Goal: Transaction & Acquisition: Purchase product/service

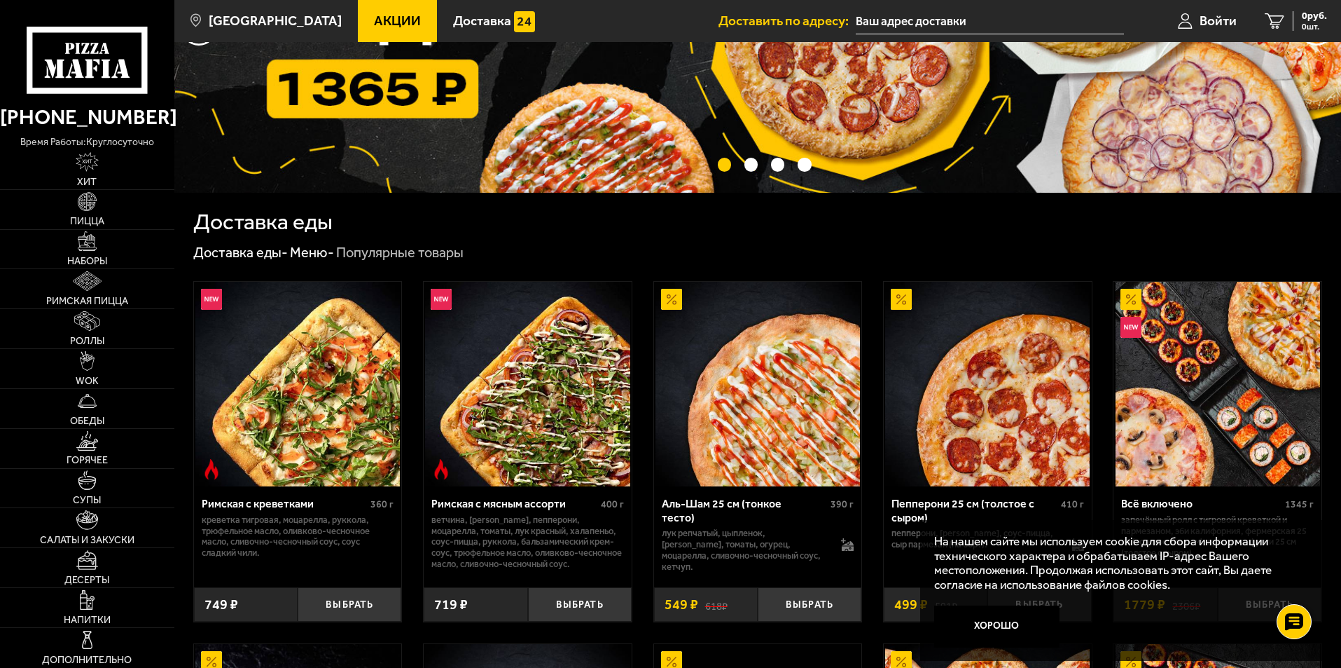
scroll to position [210, 0]
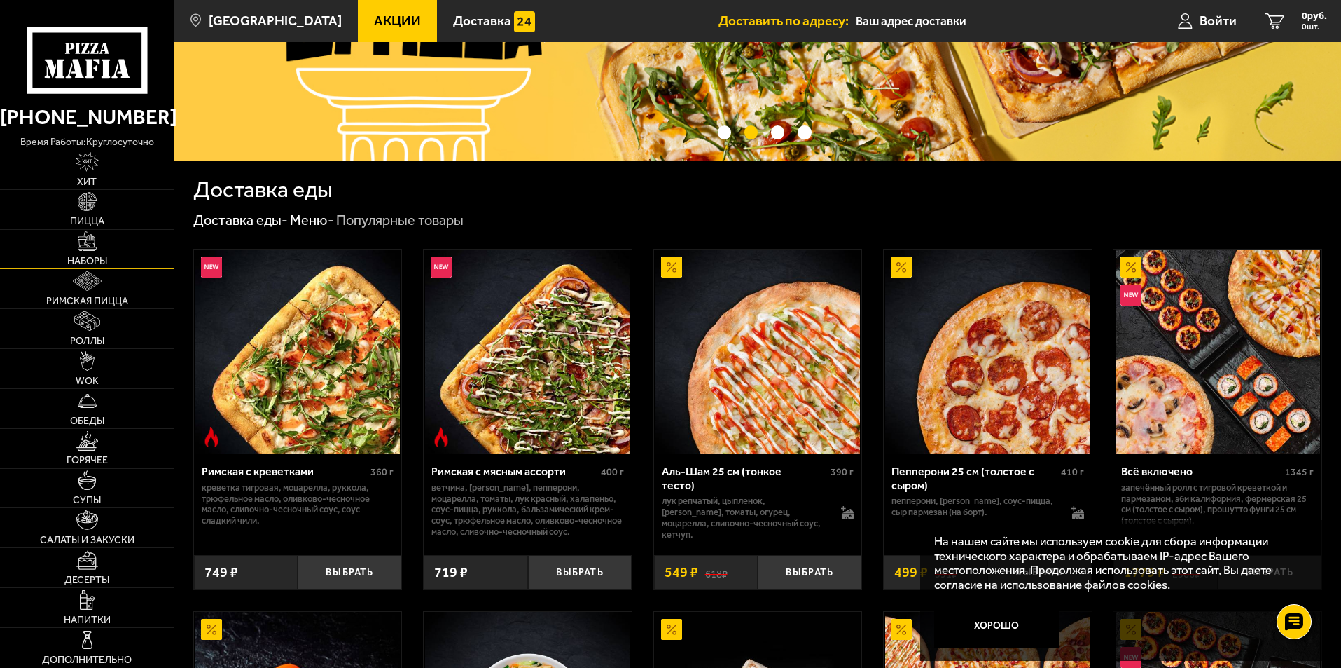
click at [105, 254] on link "Наборы" at bounding box center [87, 249] width 174 height 39
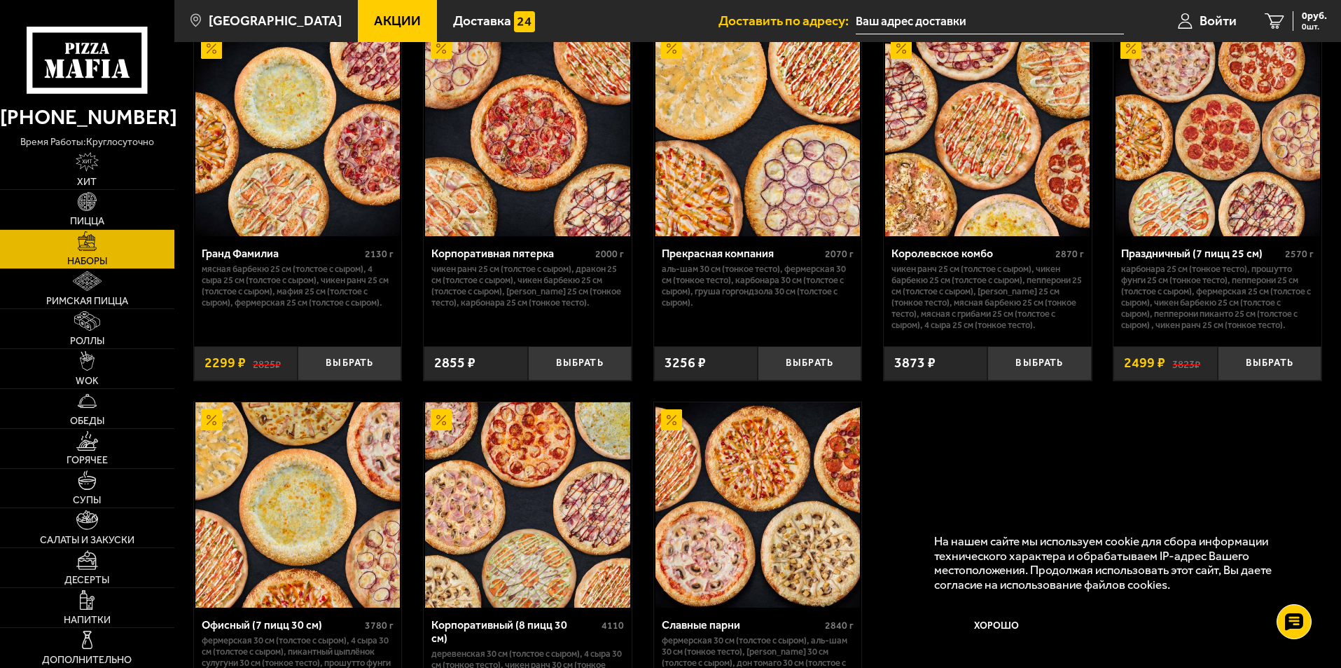
scroll to position [1751, 0]
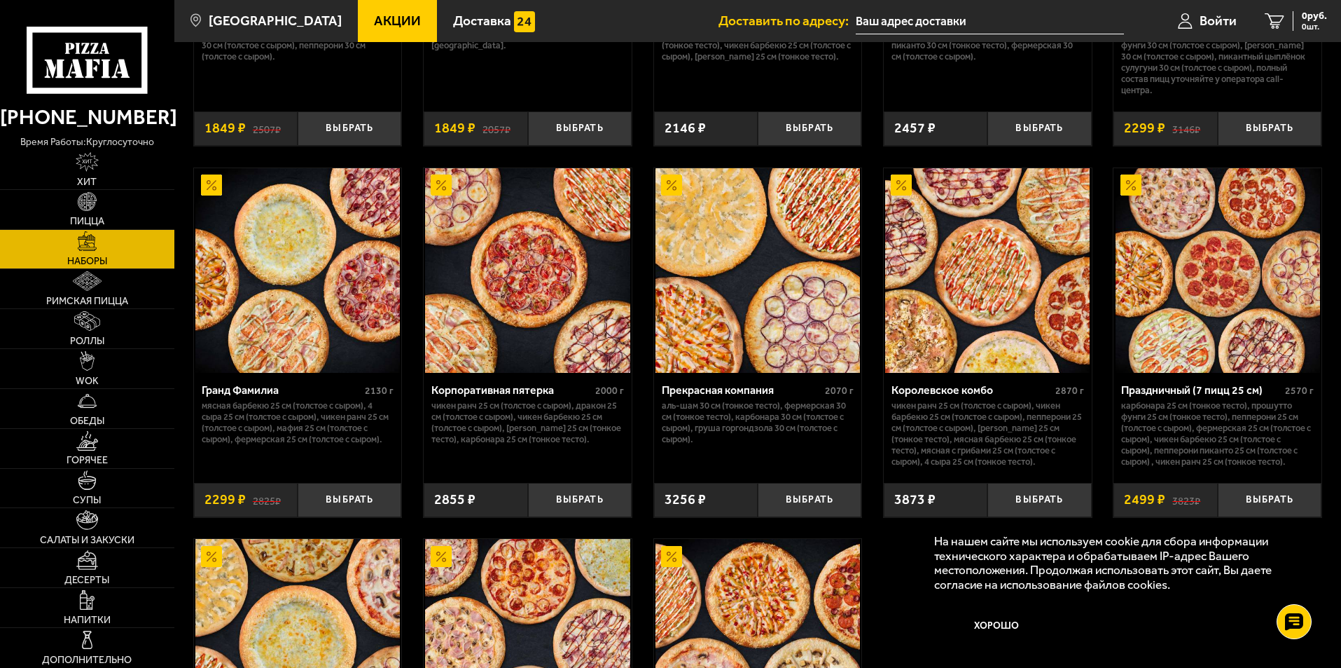
click at [1243, 314] on img at bounding box center [1218, 270] width 205 height 205
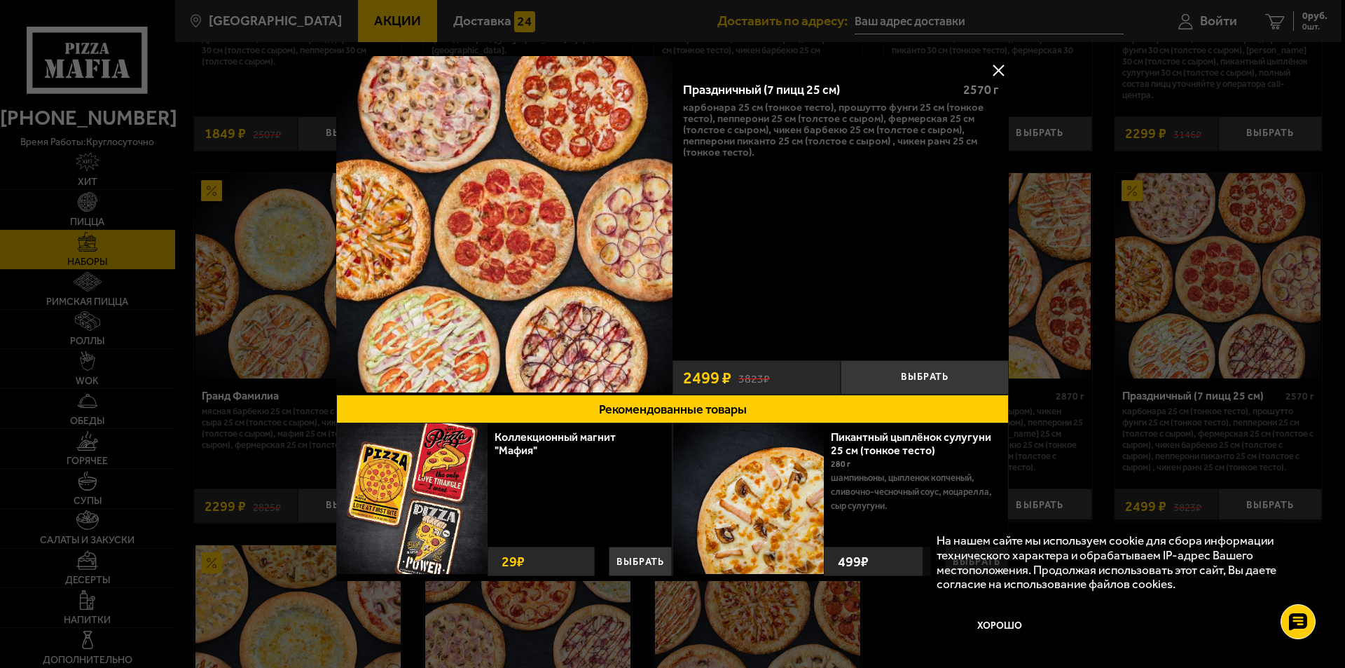
click at [511, 239] on img at bounding box center [504, 224] width 336 height 336
click at [998, 71] on button at bounding box center [998, 70] width 21 height 21
